Goal: Information Seeking & Learning: Understand process/instructions

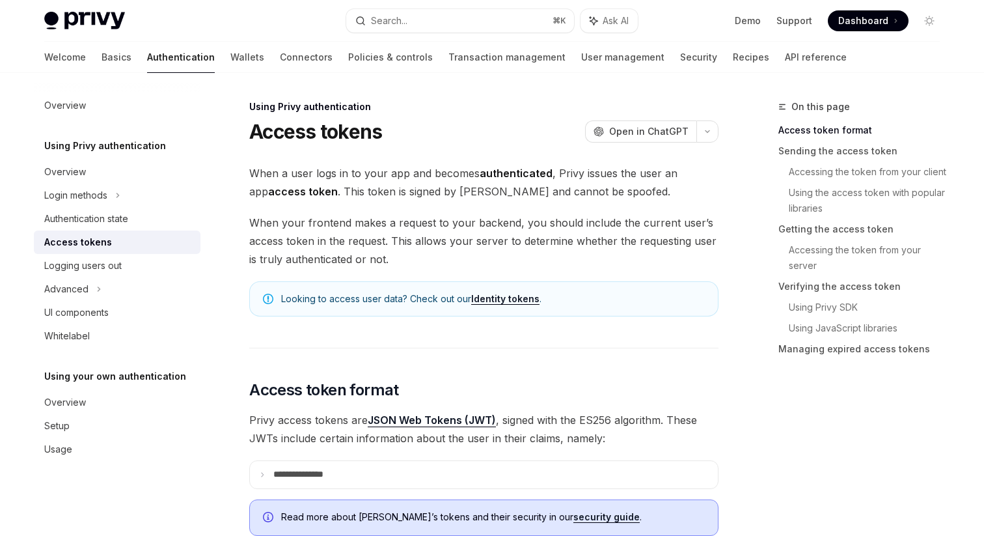
scroll to position [342, 0]
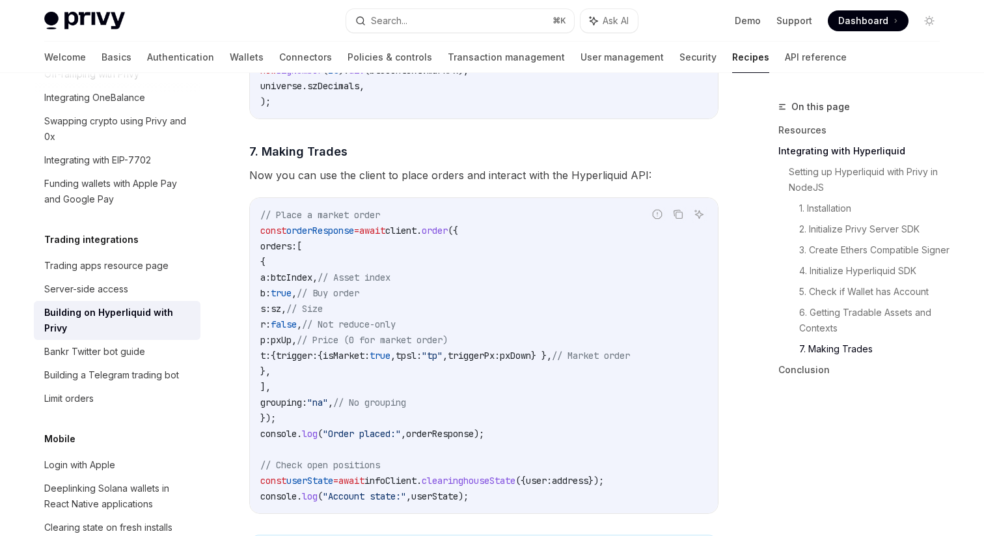
scroll to position [2689, 0]
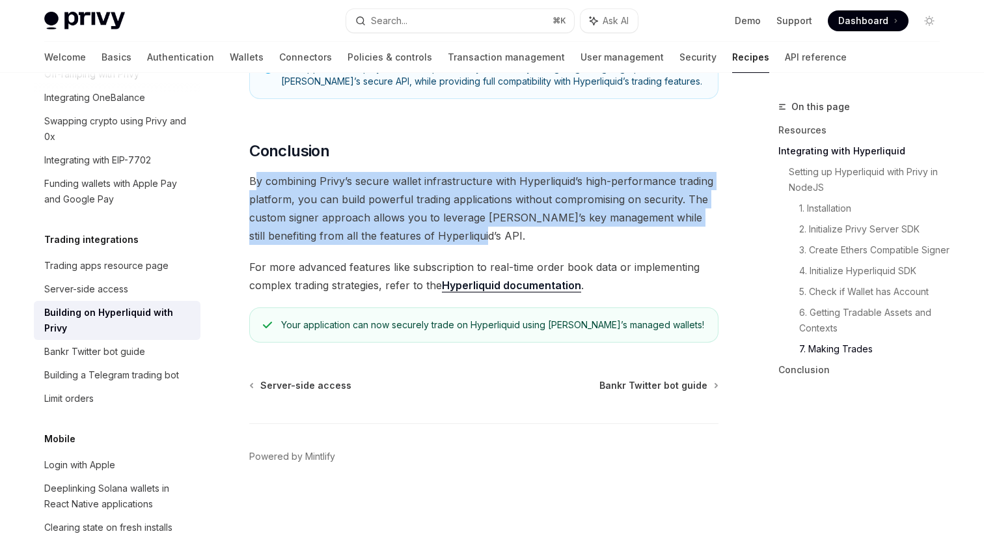
drag, startPoint x: 253, startPoint y: 180, endPoint x: 468, endPoint y: 244, distance: 224.0
click at [468, 244] on span "By combining Privy’s secure wallet infrastructure with Hyperliquid’s high-perfo…" at bounding box center [483, 208] width 469 height 73
click at [417, 217] on span "By combining Privy’s secure wallet infrastructure with Hyperliquid’s high-perfo…" at bounding box center [483, 208] width 469 height 73
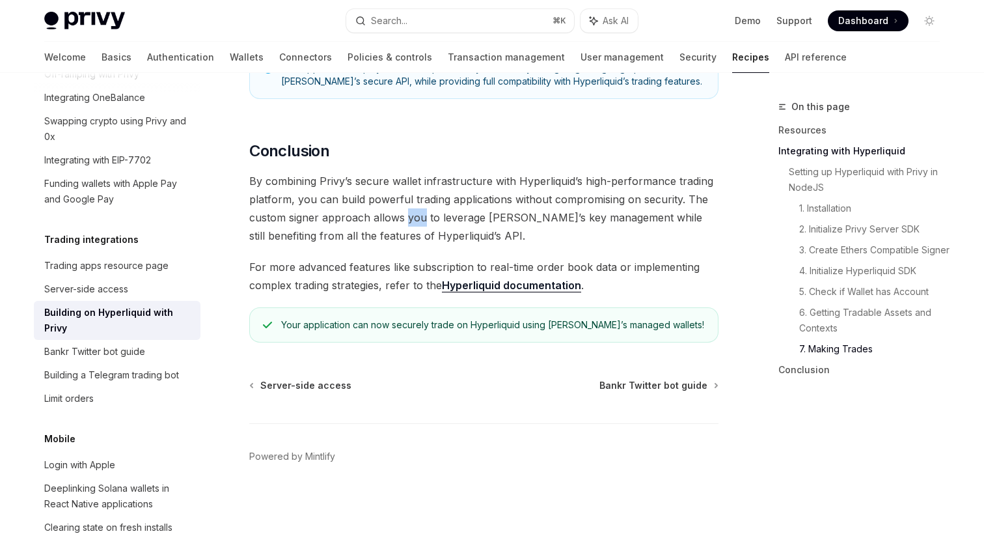
click at [417, 217] on span "By combining Privy’s secure wallet infrastructure with Hyperliquid’s high-perfo…" at bounding box center [483, 208] width 469 height 73
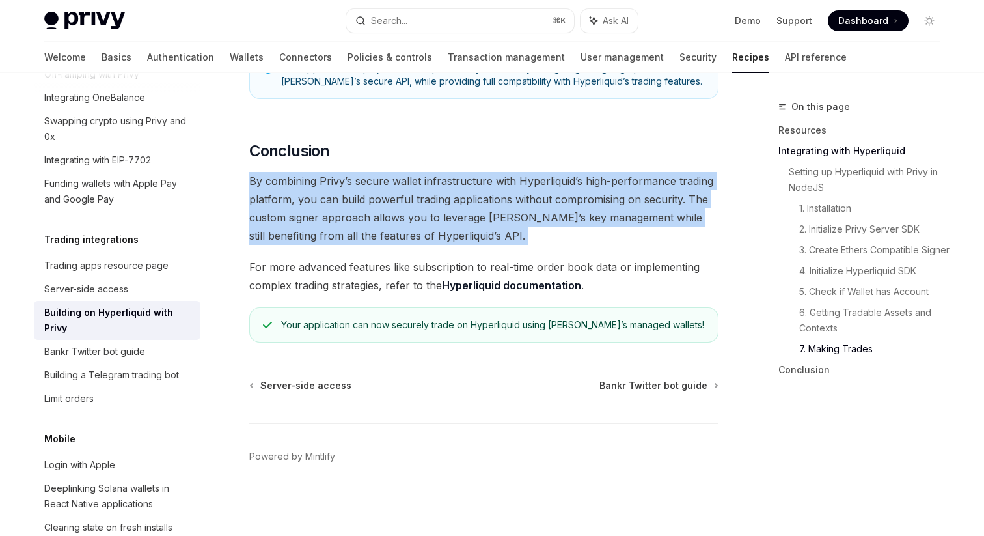
click at [417, 217] on span "By combining Privy’s secure wallet infrastructure with Hyperliquid’s high-perfo…" at bounding box center [483, 208] width 469 height 73
type textarea "*"
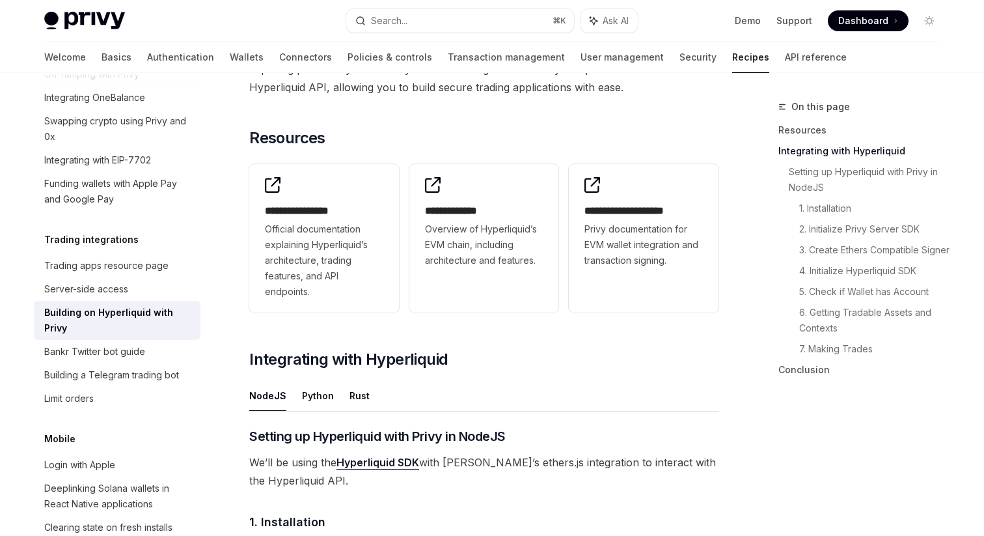
scroll to position [0, 0]
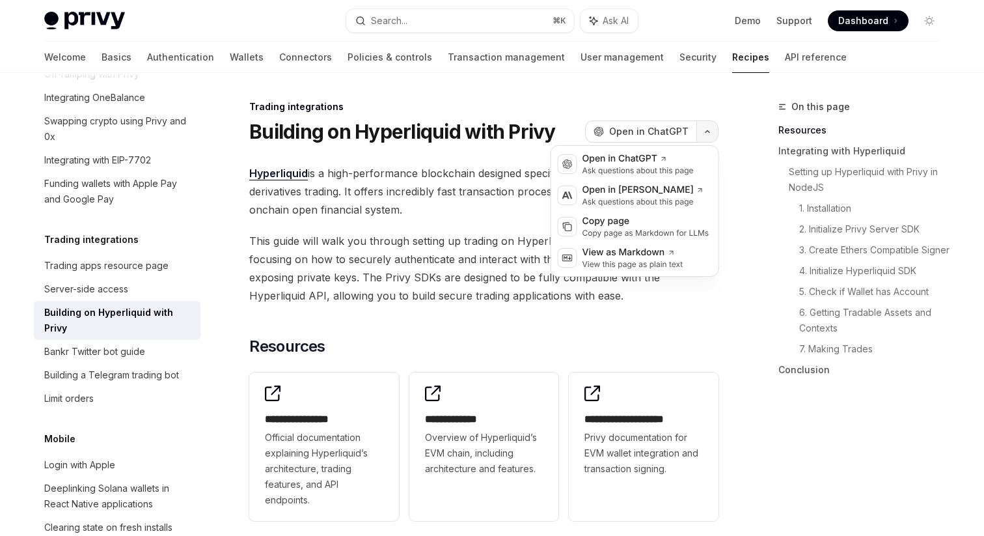
click at [704, 126] on button "button" at bounding box center [707, 131] width 22 height 22
click at [648, 221] on div "Copy page" at bounding box center [645, 221] width 127 height 13
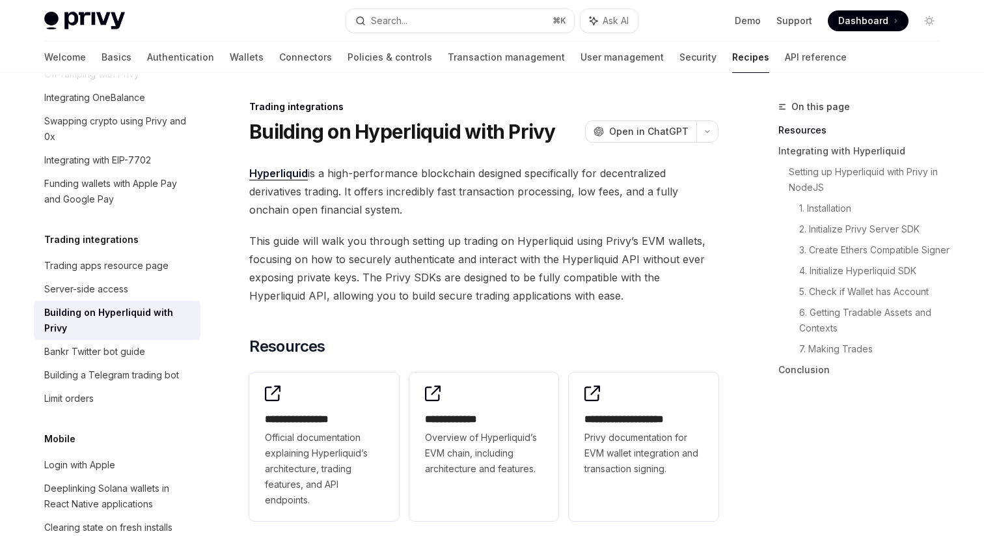
scroll to position [827, 0]
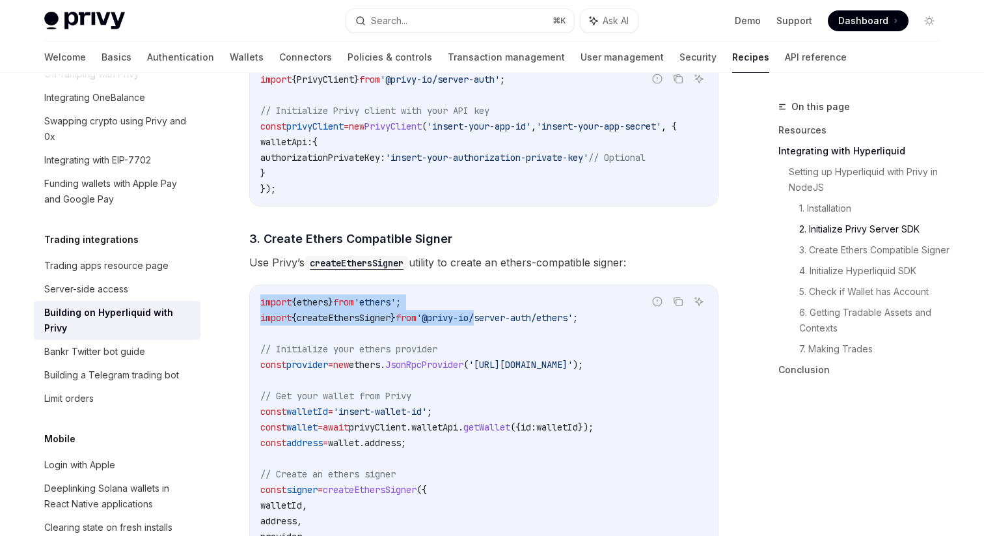
drag, startPoint x: 505, startPoint y: 329, endPoint x: 619, endPoint y: 327, distance: 113.9
click at [619, 327] on div "Report incorrect code Copy Ask AI import { ethers } from 'ethers' ; import { cr…" at bounding box center [483, 434] width 469 height 301
click at [531, 323] on span "'@privy-io/server-auth/ethers'" at bounding box center [495, 318] width 156 height 12
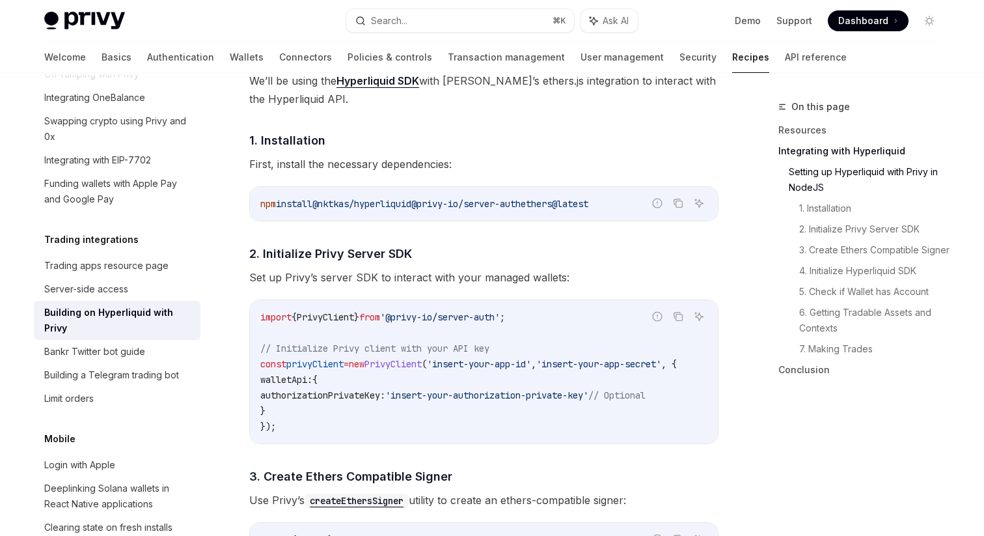
scroll to position [588, 0]
drag, startPoint x: 430, startPoint y: 204, endPoint x: 544, endPoint y: 206, distance: 113.9
click at [521, 206] on span "@privy-io/server-auth" at bounding box center [465, 205] width 109 height 12
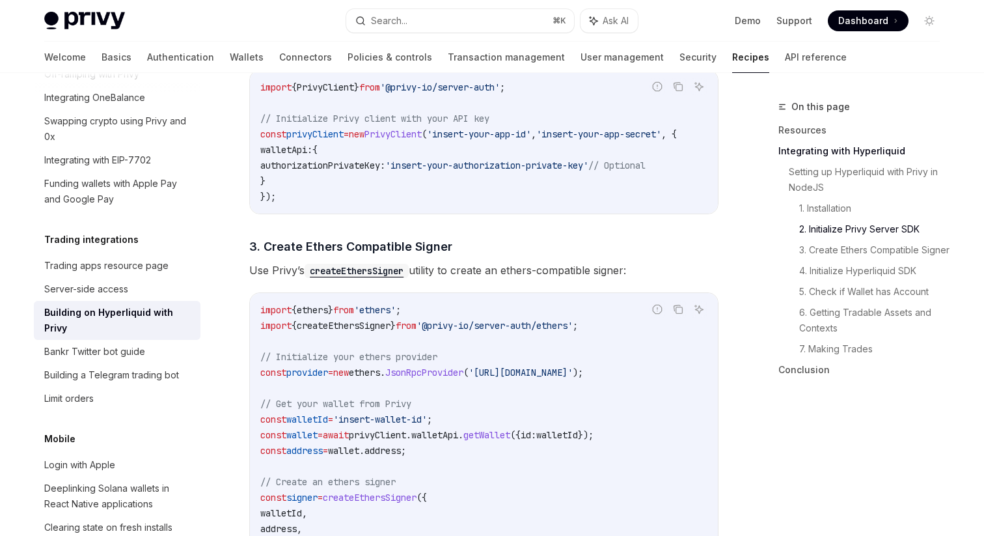
scroll to position [821, 0]
click at [566, 324] on span "'@privy-io/server-auth/ethers'" at bounding box center [495, 324] width 156 height 12
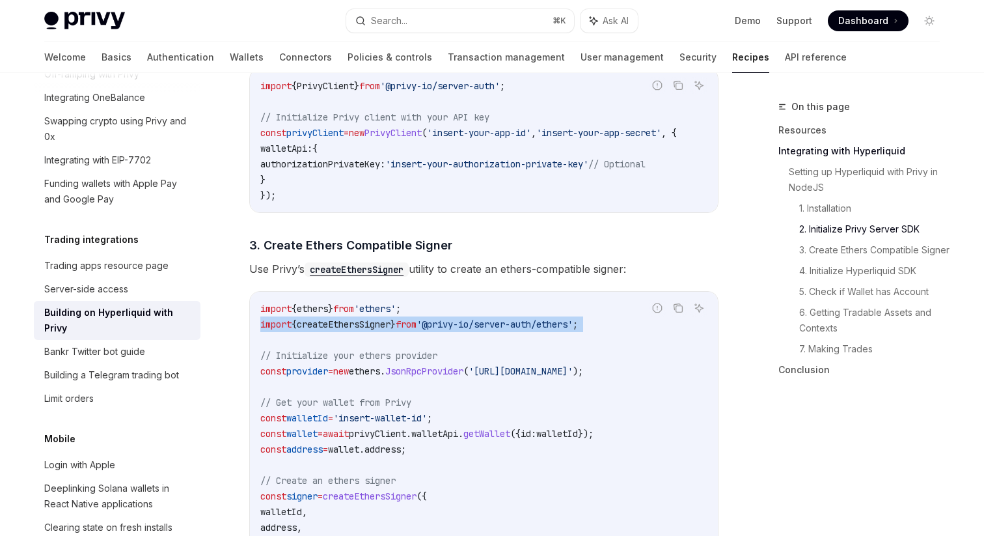
click at [566, 324] on span "'@privy-io/server-auth/ethers'" at bounding box center [495, 324] width 156 height 12
copy code "import { createEthersSigner } from '@privy-io/server-auth/ethers' ;"
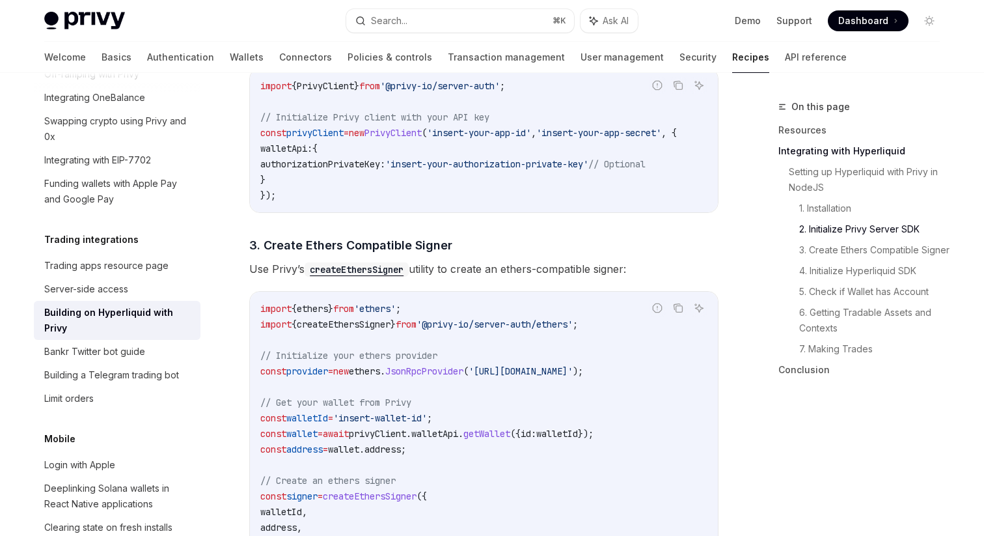
click at [460, 326] on span "'@privy-io/server-auth/ethers'" at bounding box center [495, 324] width 156 height 12
drag, startPoint x: 573, startPoint y: 326, endPoint x: 463, endPoint y: 328, distance: 110.0
click at [463, 328] on span "'@privy-io/server-auth/ethers'" at bounding box center [495, 324] width 156 height 12
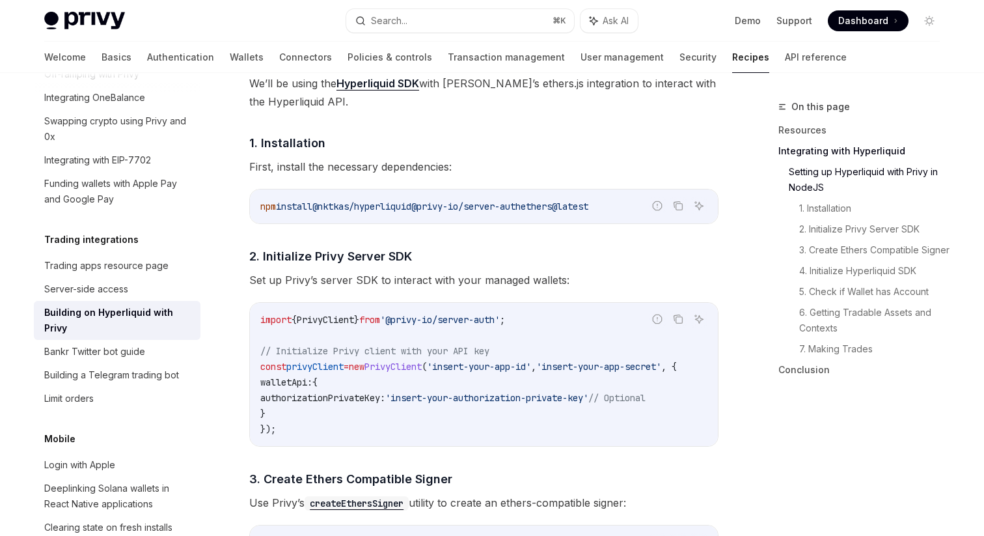
scroll to position [585, 0]
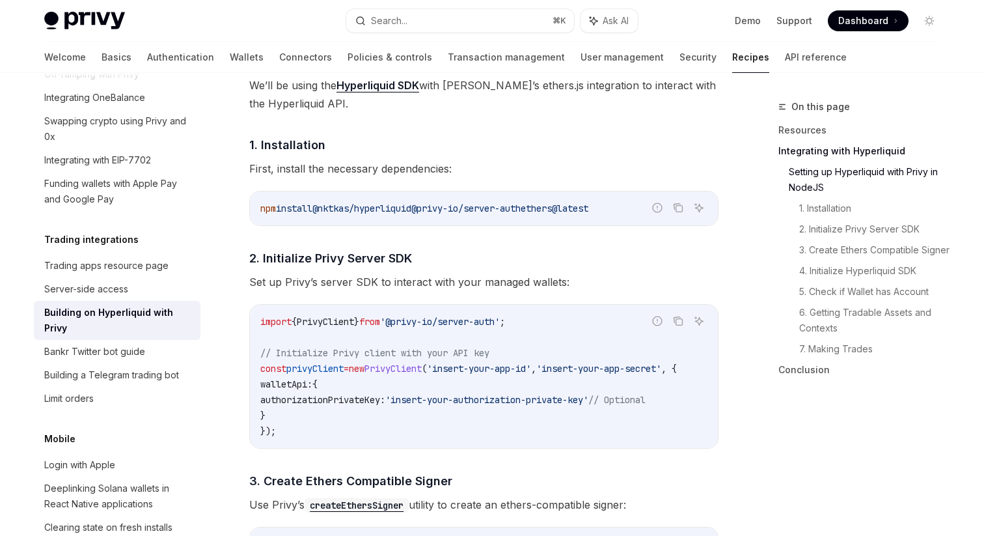
drag, startPoint x: 551, startPoint y: 208, endPoint x: 437, endPoint y: 206, distance: 113.9
click at [437, 206] on span "npm install @nktkas/hyperliquid @privy-io/server-auth ethers@latest" at bounding box center [424, 208] width 328 height 12
copy span "@privy-io/server-auth"
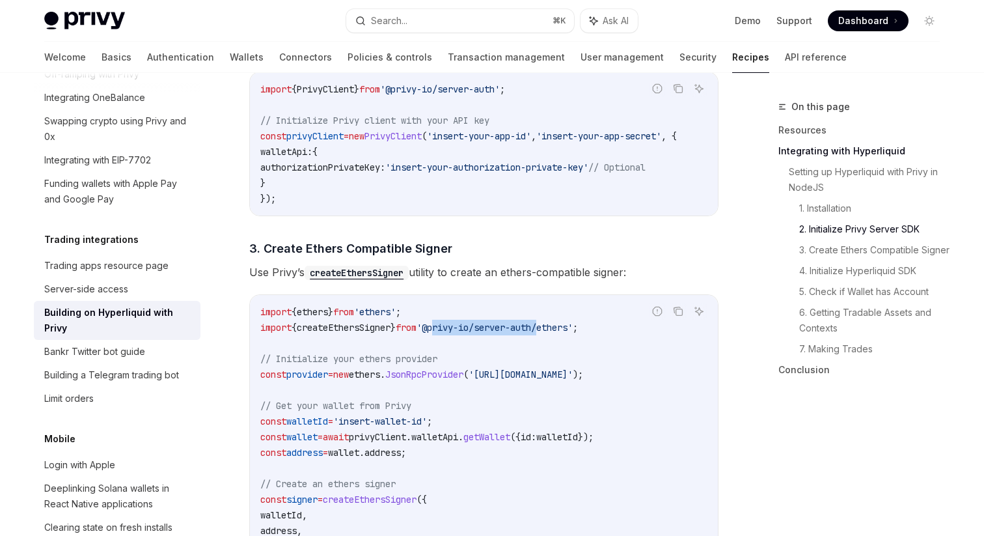
scroll to position [859, 0]
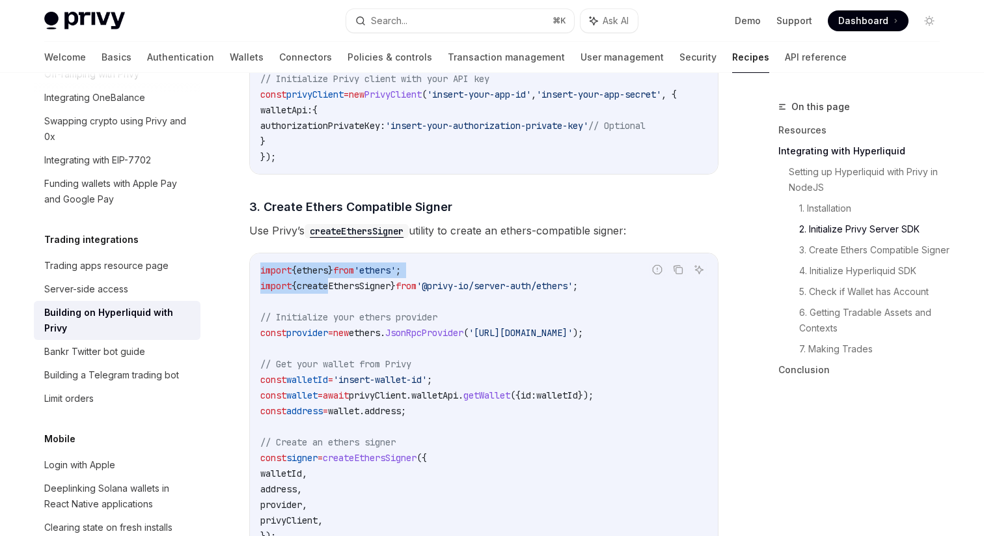
drag, startPoint x: 602, startPoint y: 290, endPoint x: 349, endPoint y: 285, distance: 253.2
click at [348, 285] on div "Report incorrect code Copy Ask AI import { ethers } from 'ethers' ; import { cr…" at bounding box center [483, 403] width 469 height 301
click at [349, 285] on span "createEthersSigner" at bounding box center [344, 286] width 94 height 12
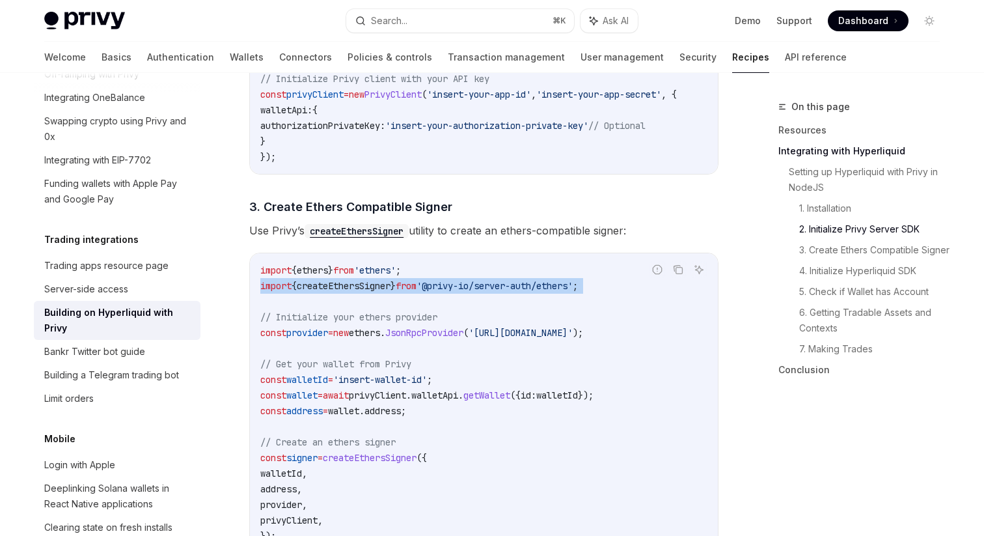
click at [349, 285] on span "createEthersSigner" at bounding box center [344, 286] width 94 height 12
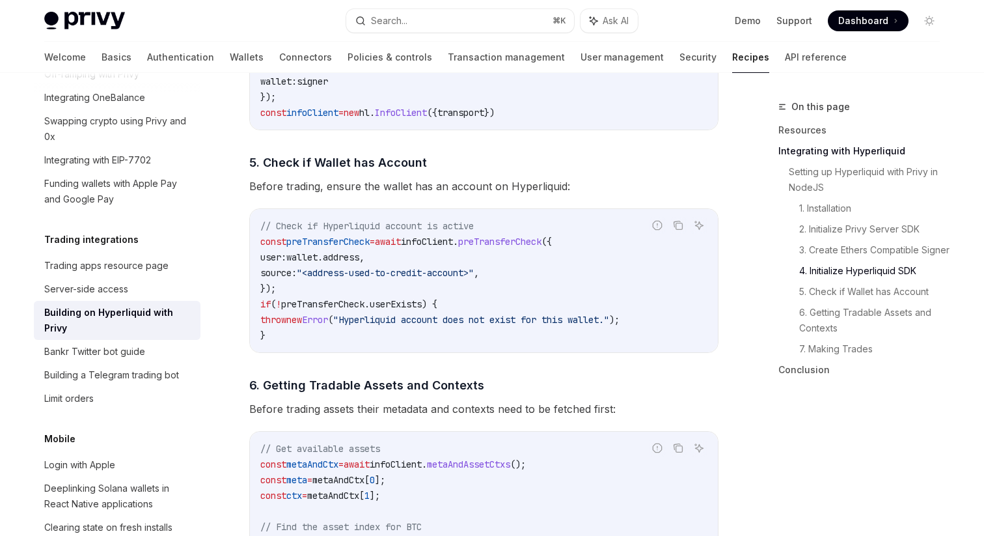
scroll to position [1529, 0]
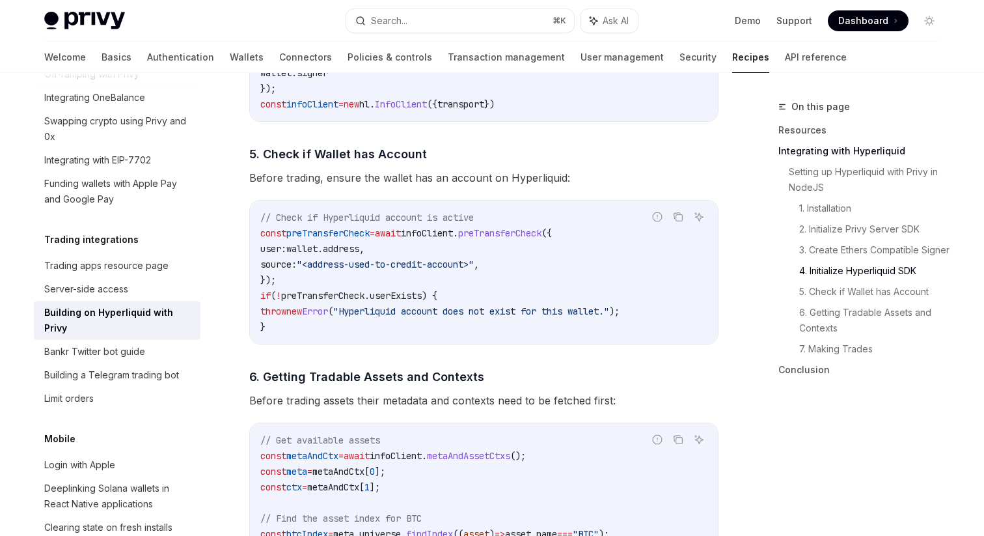
click at [448, 270] on span ""<address-used-to-credit-account>"" at bounding box center [385, 264] width 177 height 12
